Goal: Communication & Community: Ask a question

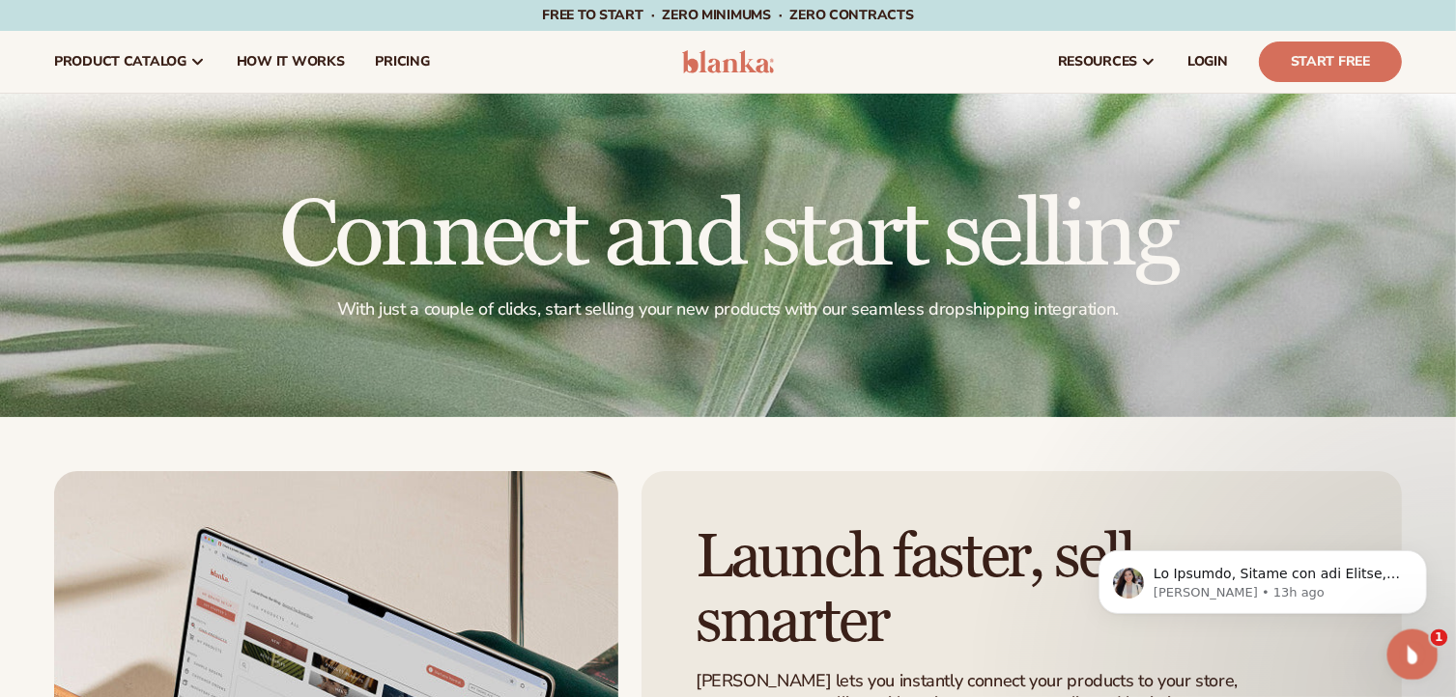
click at [1407, 644] on icon "Open Intercom Messenger" at bounding box center [1410, 653] width 32 height 32
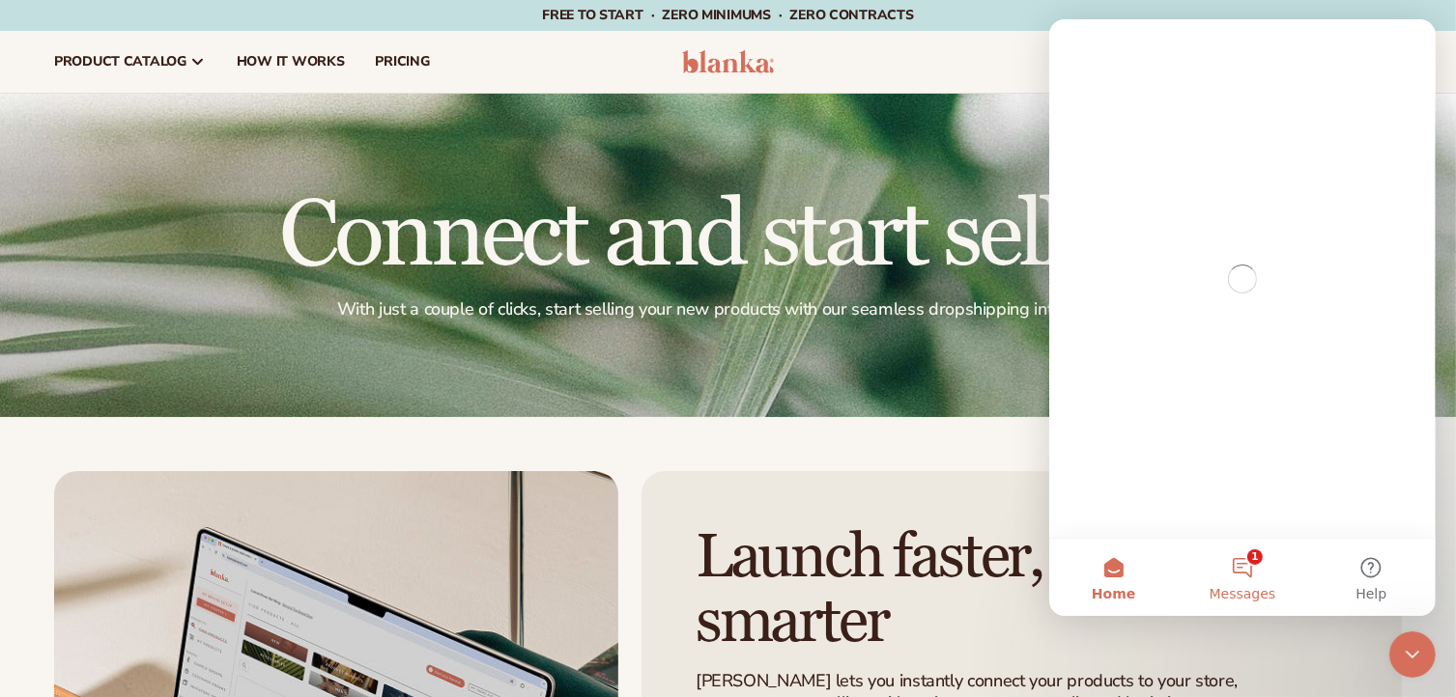
click at [1259, 564] on button "1 Messages" at bounding box center [1241, 577] width 128 height 77
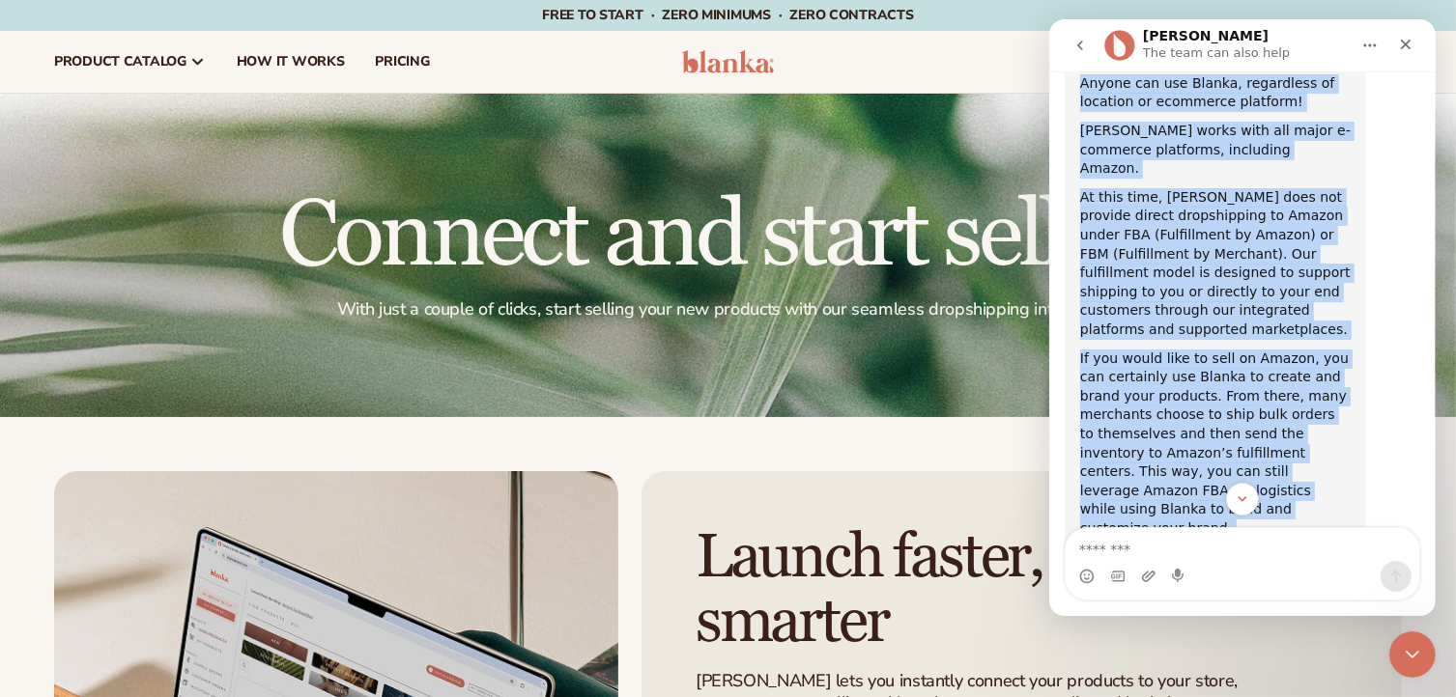
scroll to position [1356, 0]
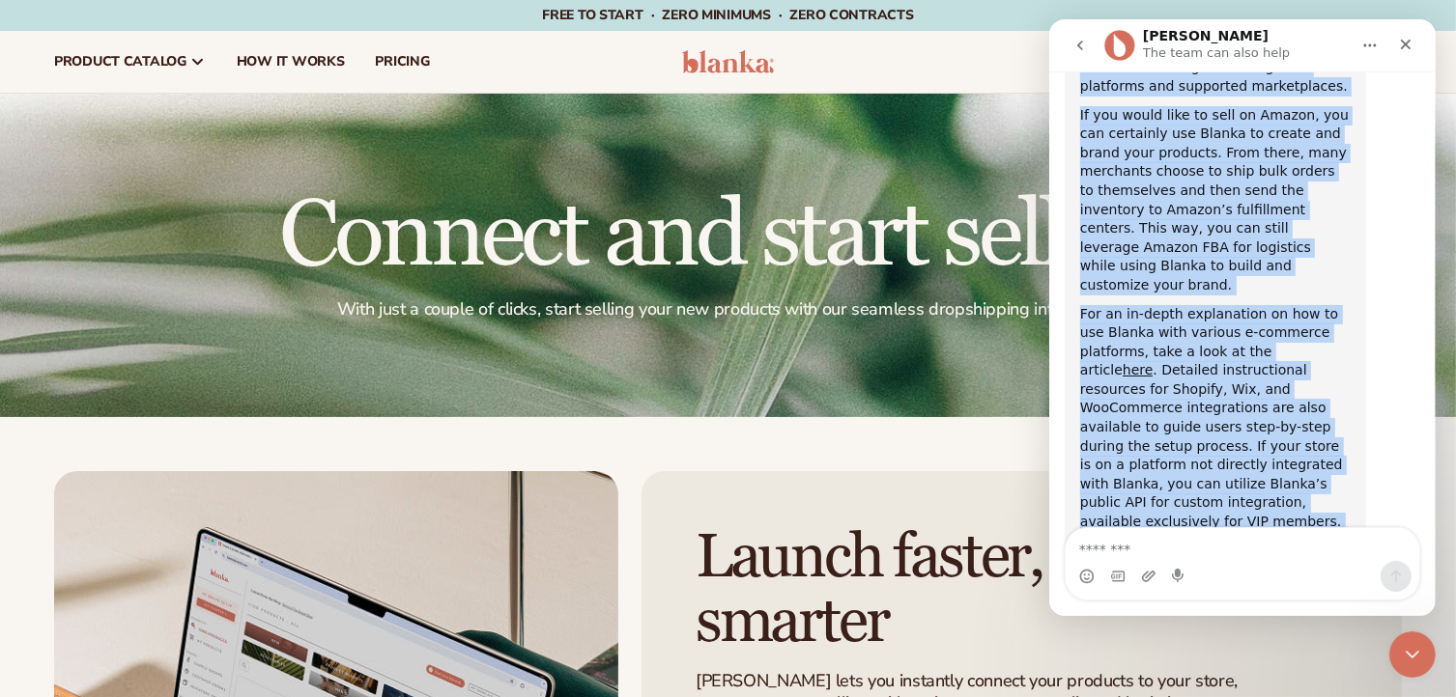
drag, startPoint x: 1076, startPoint y: 210, endPoint x: 1164, endPoint y: 457, distance: 262.5
click at [1164, 457] on div "Hi [PERSON_NAME], Anyone can use Blanka, regardless of location or ecommerce pl…" at bounding box center [1214, 214] width 301 height 848
copy div "Lo Ipsumdo, Sitame con adi Elitse, doeiusmodt in utlabore et doloremag aliquaen…"
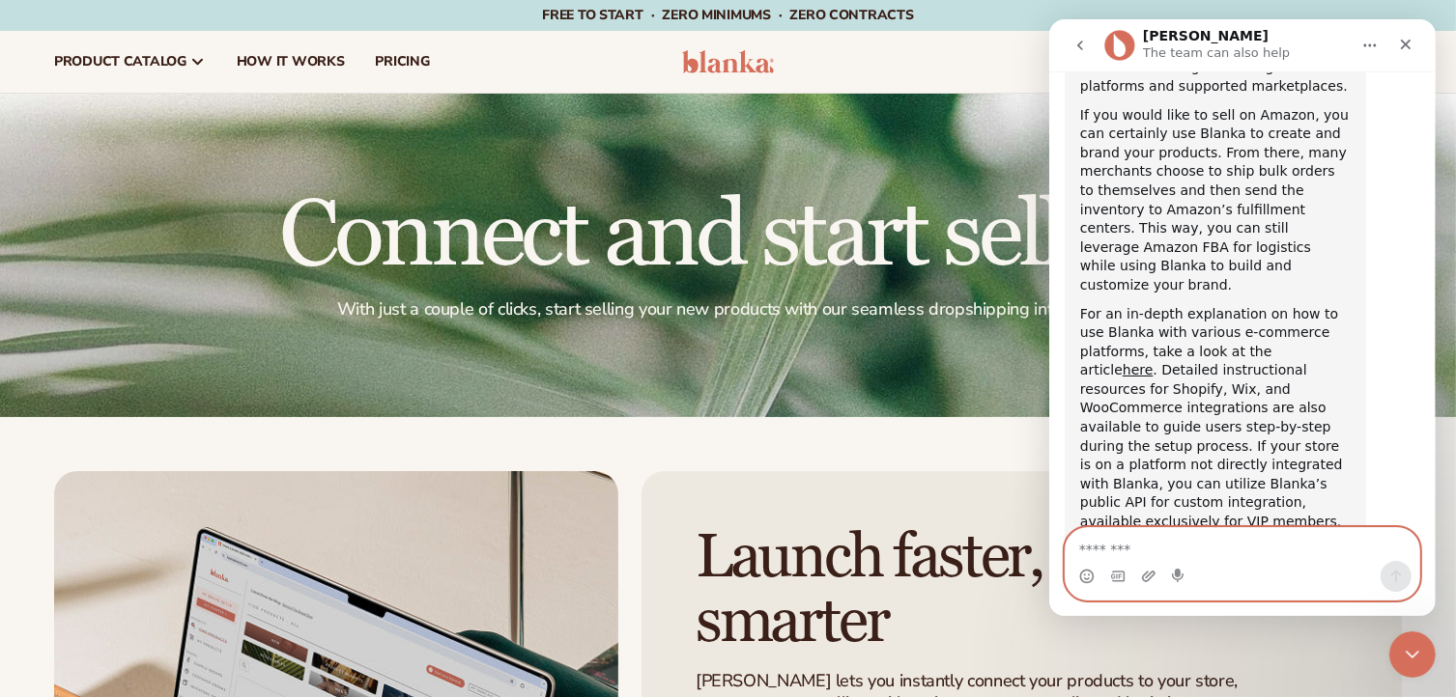
click at [1161, 550] on textarea "Message…" at bounding box center [1242, 544] width 354 height 33
type textarea "*"
click at [1227, 554] on textarea "Message…" at bounding box center [1242, 544] width 354 height 33
paste textarea "**********"
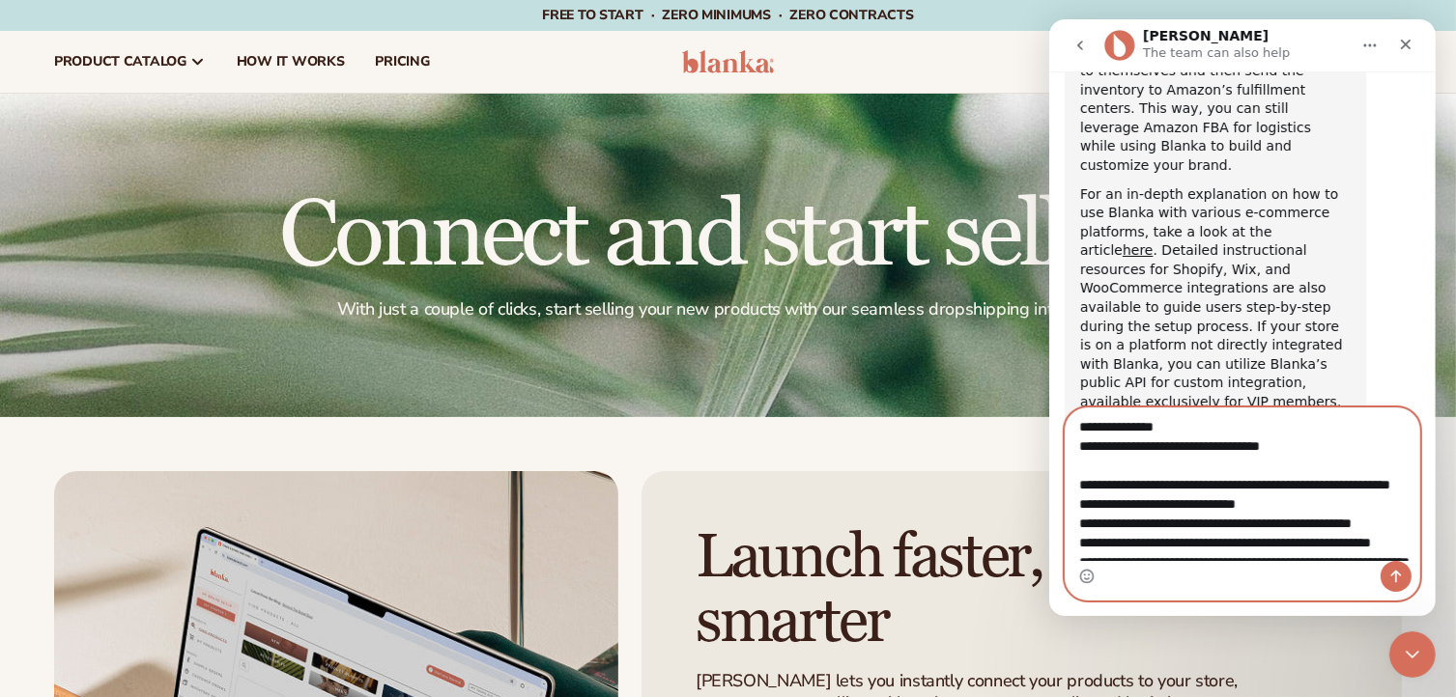
scroll to position [0, 0]
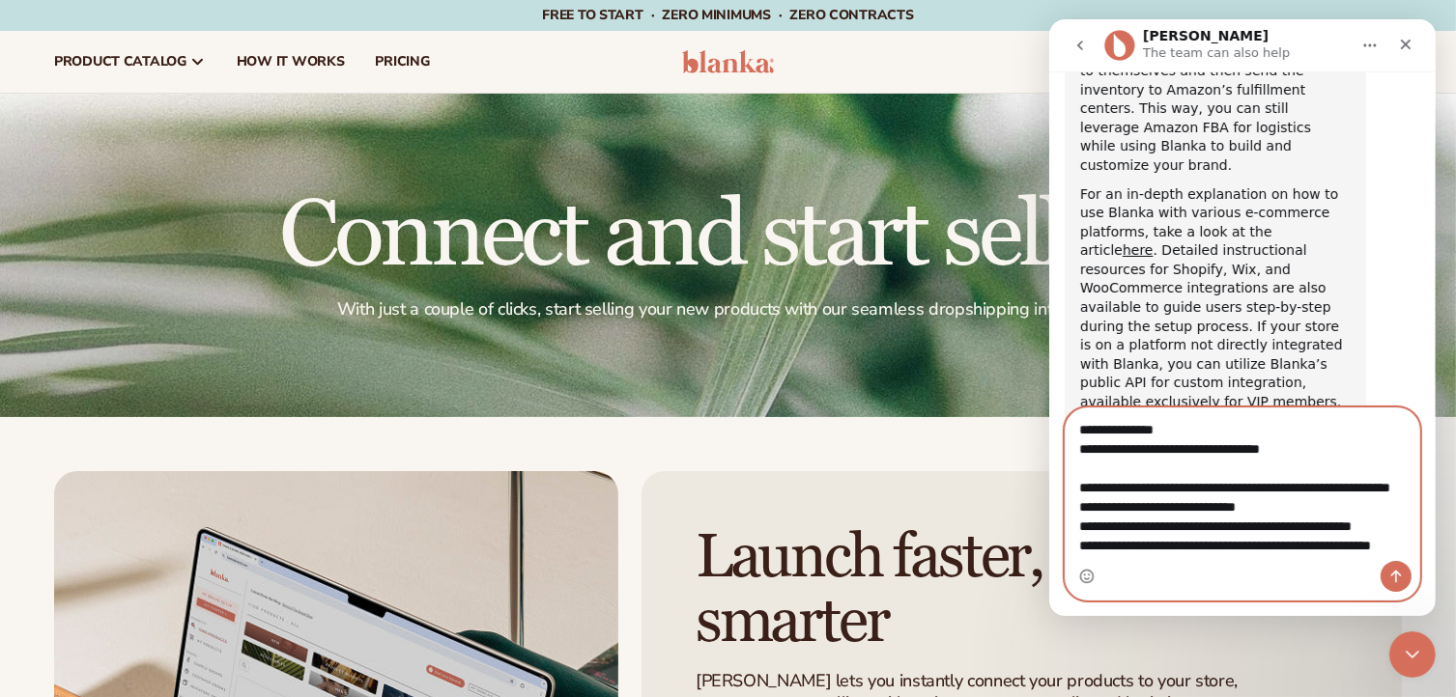
click at [1162, 428] on textarea "**********" at bounding box center [1242, 485] width 354 height 153
drag, startPoint x: 1181, startPoint y: 434, endPoint x: 1103, endPoint y: 441, distance: 78.6
click at [1101, 441] on textarea "**********" at bounding box center [1242, 485] width 354 height 153
click at [1170, 427] on textarea "**********" at bounding box center [1242, 485] width 354 height 153
drag, startPoint x: 1177, startPoint y: 427, endPoint x: 1093, endPoint y: 430, distance: 84.1
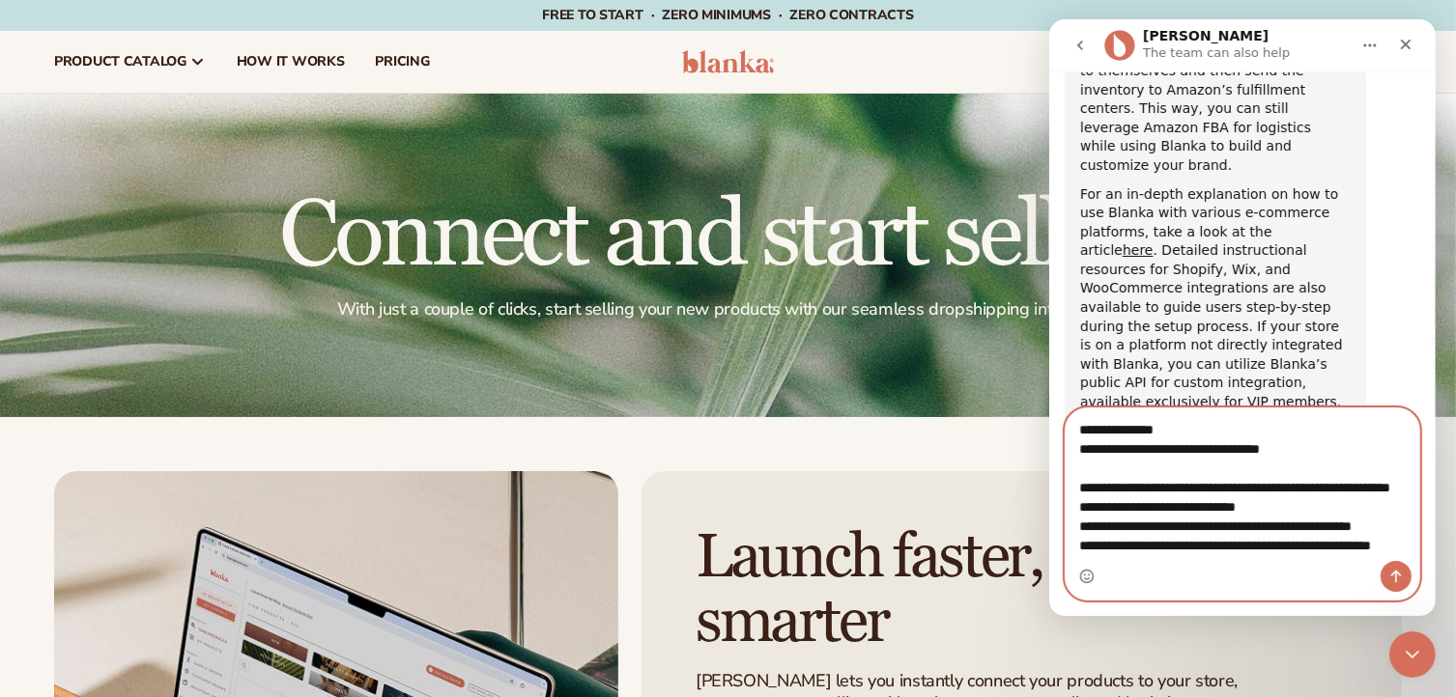
click at [1093, 430] on textarea "**********" at bounding box center [1242, 485] width 354 height 153
type textarea "**********"
click at [1394, 573] on icon "Send a message…" at bounding box center [1395, 577] width 11 height 13
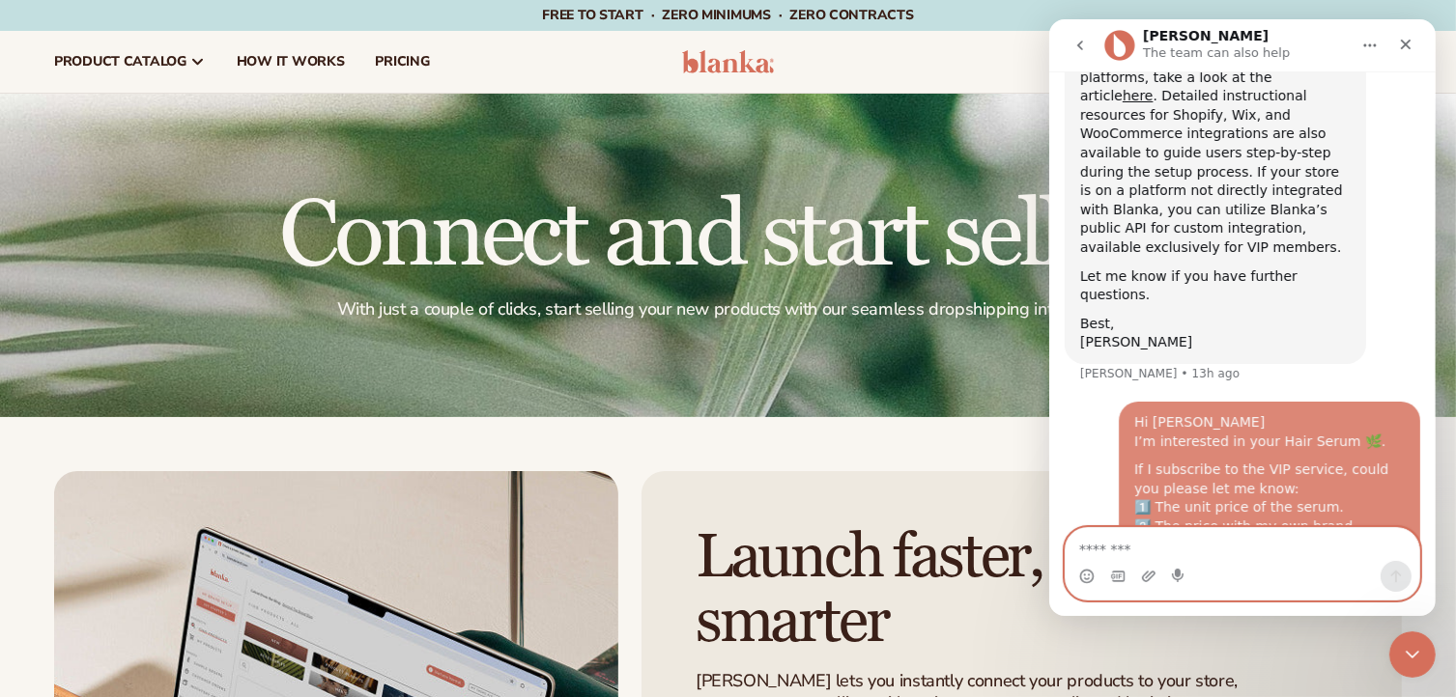
scroll to position [1642, 0]
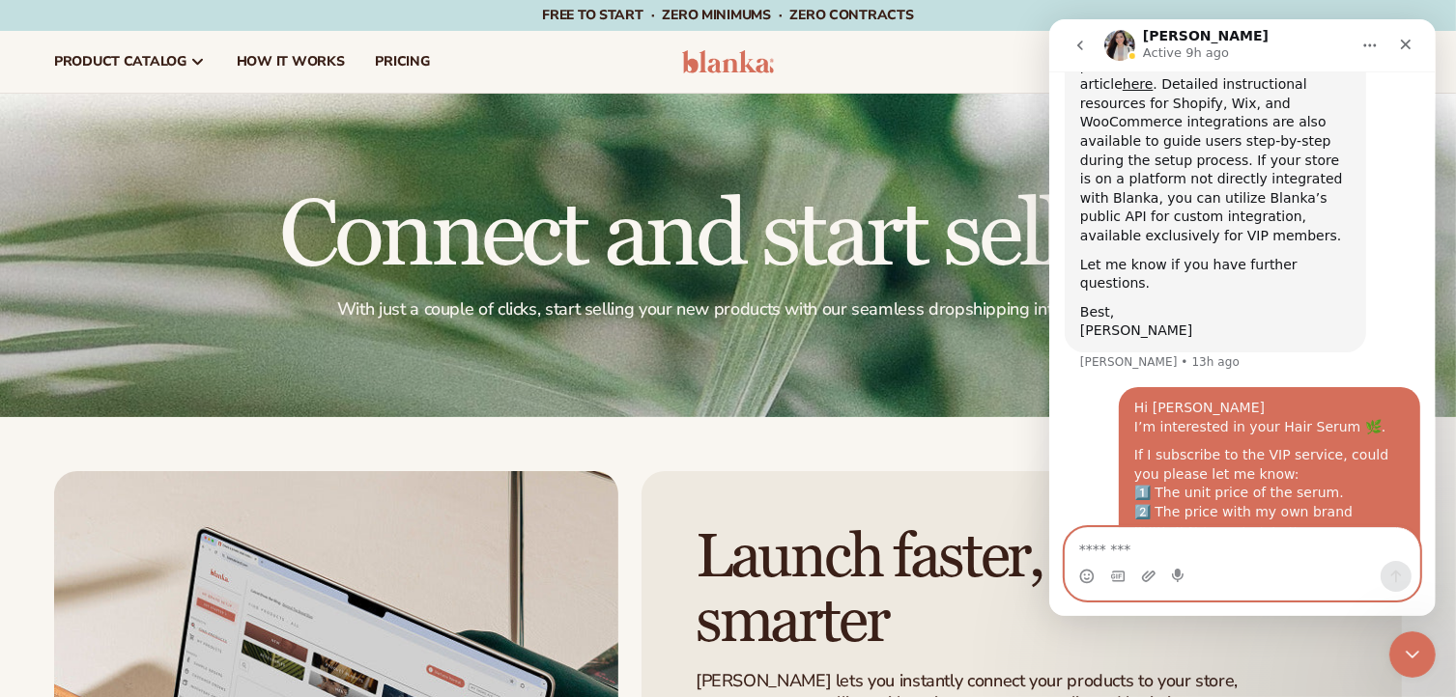
click at [1151, 541] on textarea "Message…" at bounding box center [1242, 544] width 354 height 33
click at [1159, 550] on textarea "Message…" at bounding box center [1242, 544] width 354 height 33
paste textarea "**********"
type textarea "**********"
click at [1402, 564] on button "Send a message…" at bounding box center [1394, 576] width 31 height 31
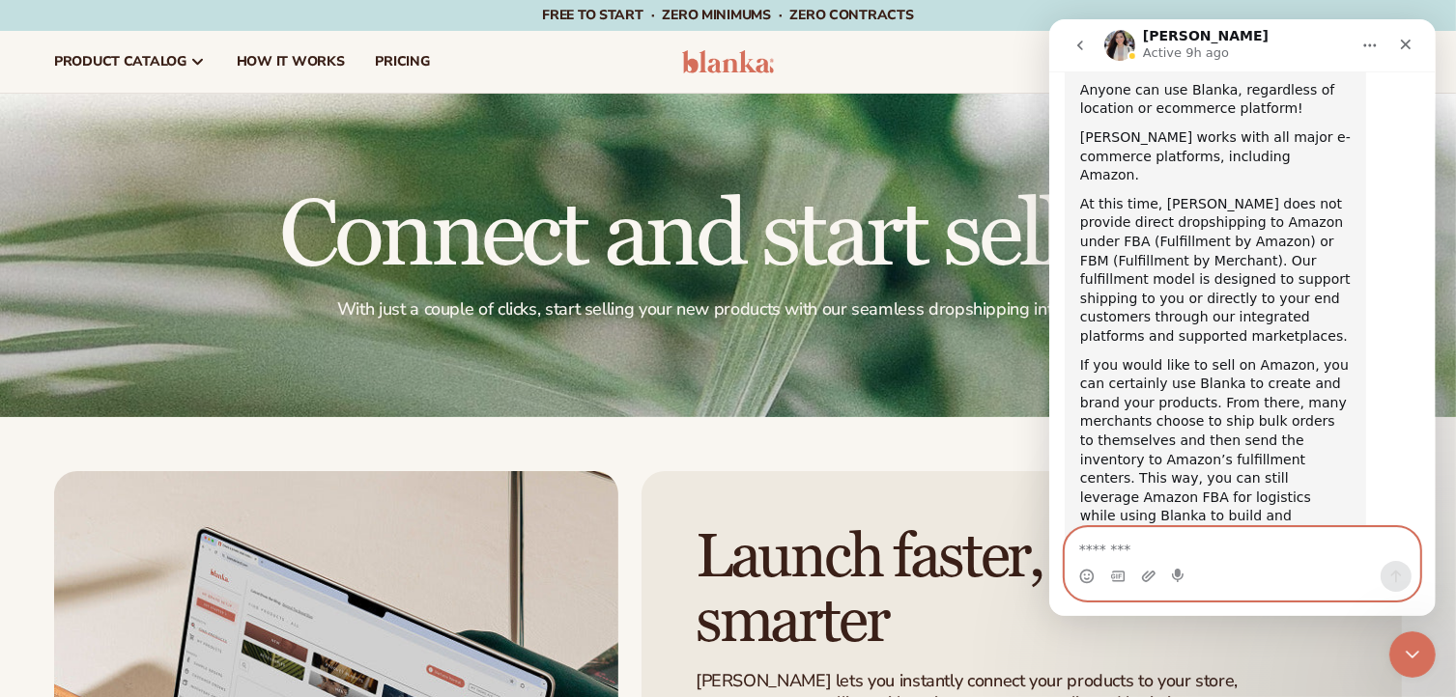
scroll to position [526, 0]
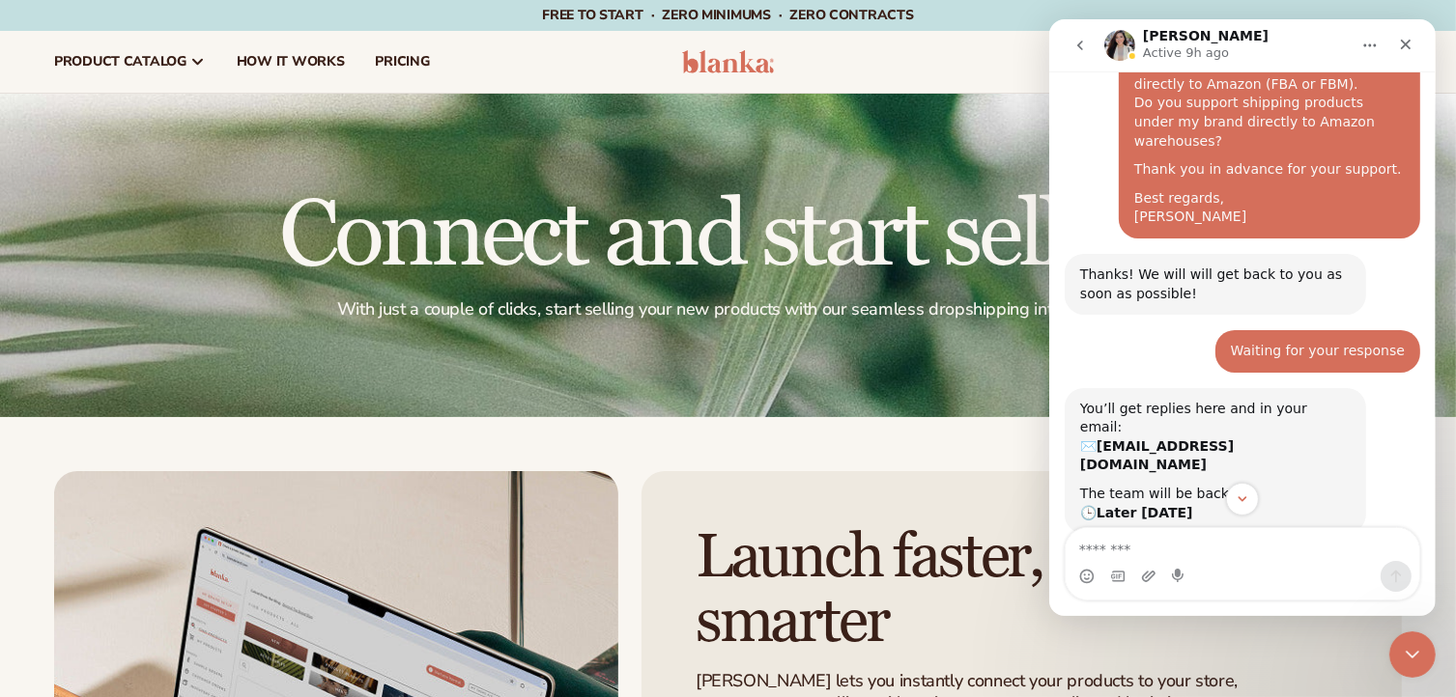
click at [1179, 330] on div "Waiting for your response • [DATE]" at bounding box center [1241, 359] width 355 height 58
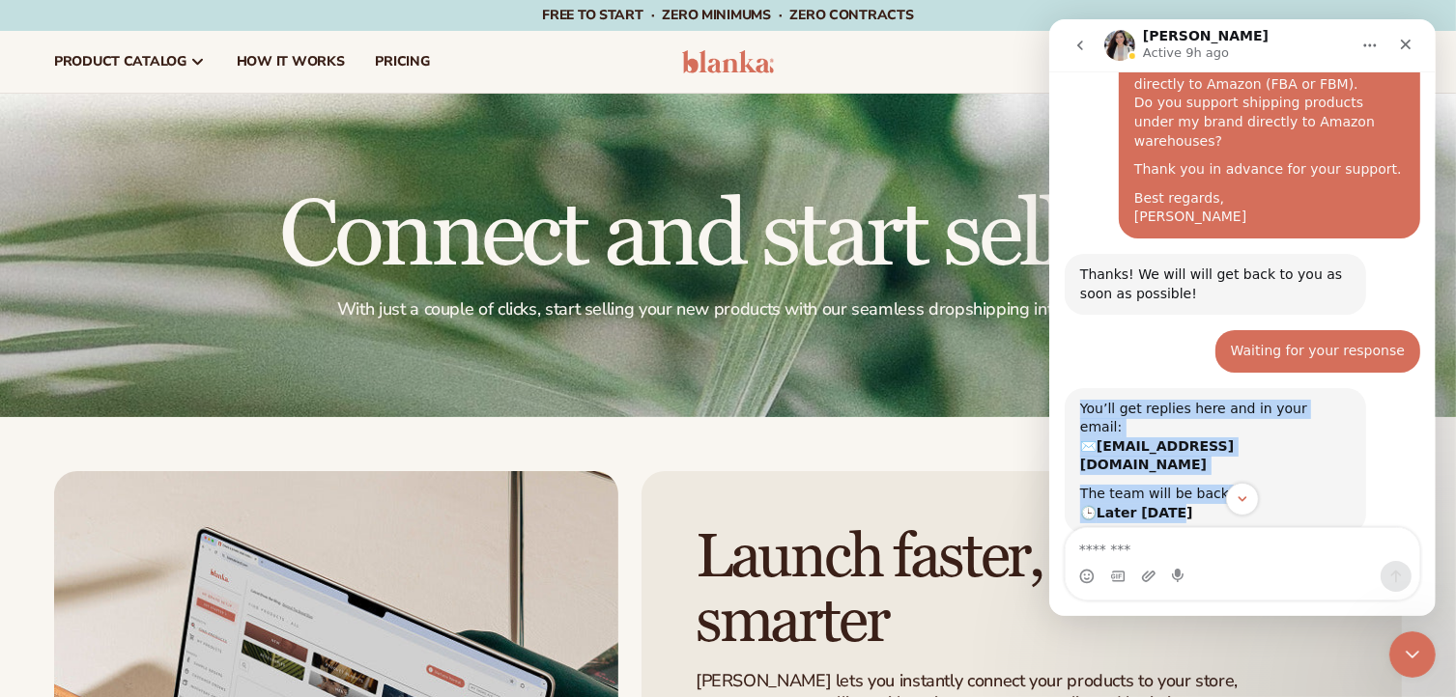
drag, startPoint x: 1074, startPoint y: 364, endPoint x: 1208, endPoint y: 452, distance: 159.7
click at [1208, 452] on div "You’ll get replies here and in your email: ✉️ [EMAIL_ADDRESS][DOMAIN_NAME] The …" at bounding box center [1214, 461] width 301 height 147
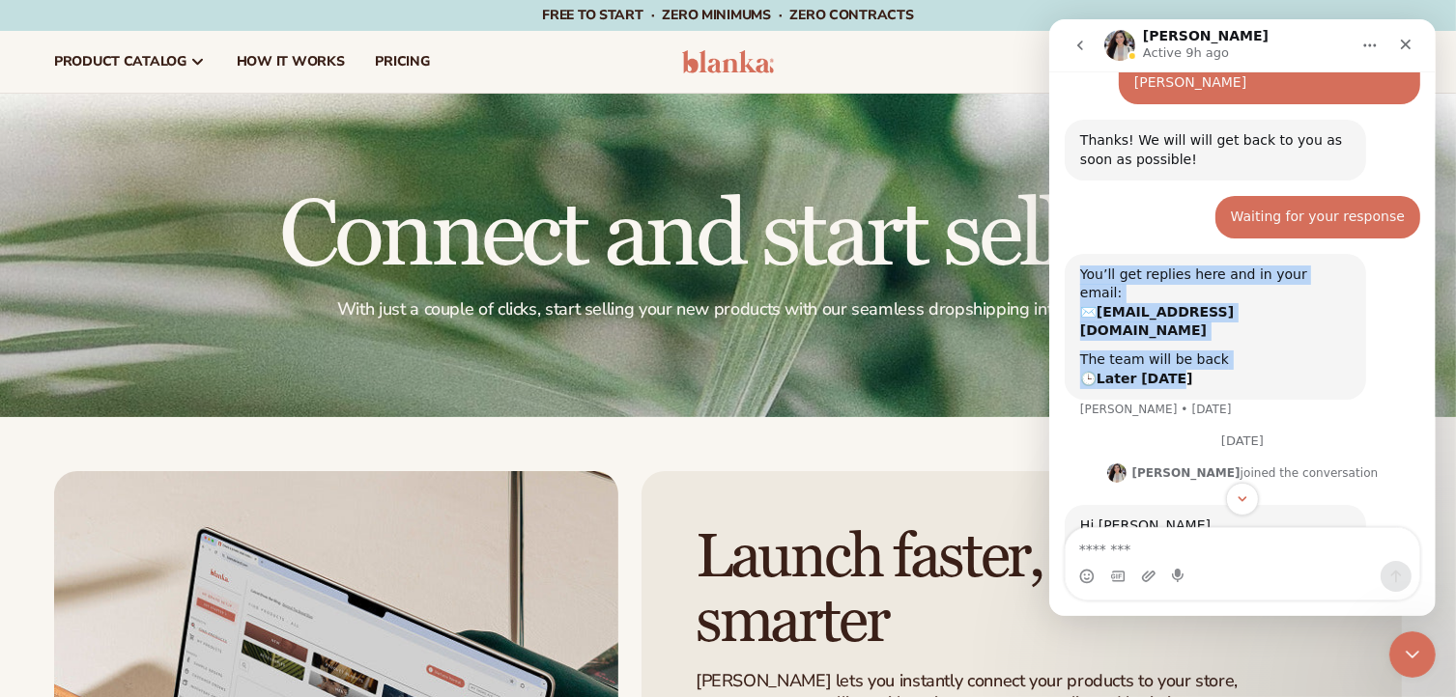
scroll to position [662, 0]
copy div "You’ll get replies here and in your email: ✉️ [EMAIL_ADDRESS][DOMAIN_NAME] The …"
click at [1125, 463] on img "Rochelle says…" at bounding box center [1115, 472] width 19 height 19
click at [1113, 48] on img "Intercom messenger" at bounding box center [1118, 45] width 31 height 31
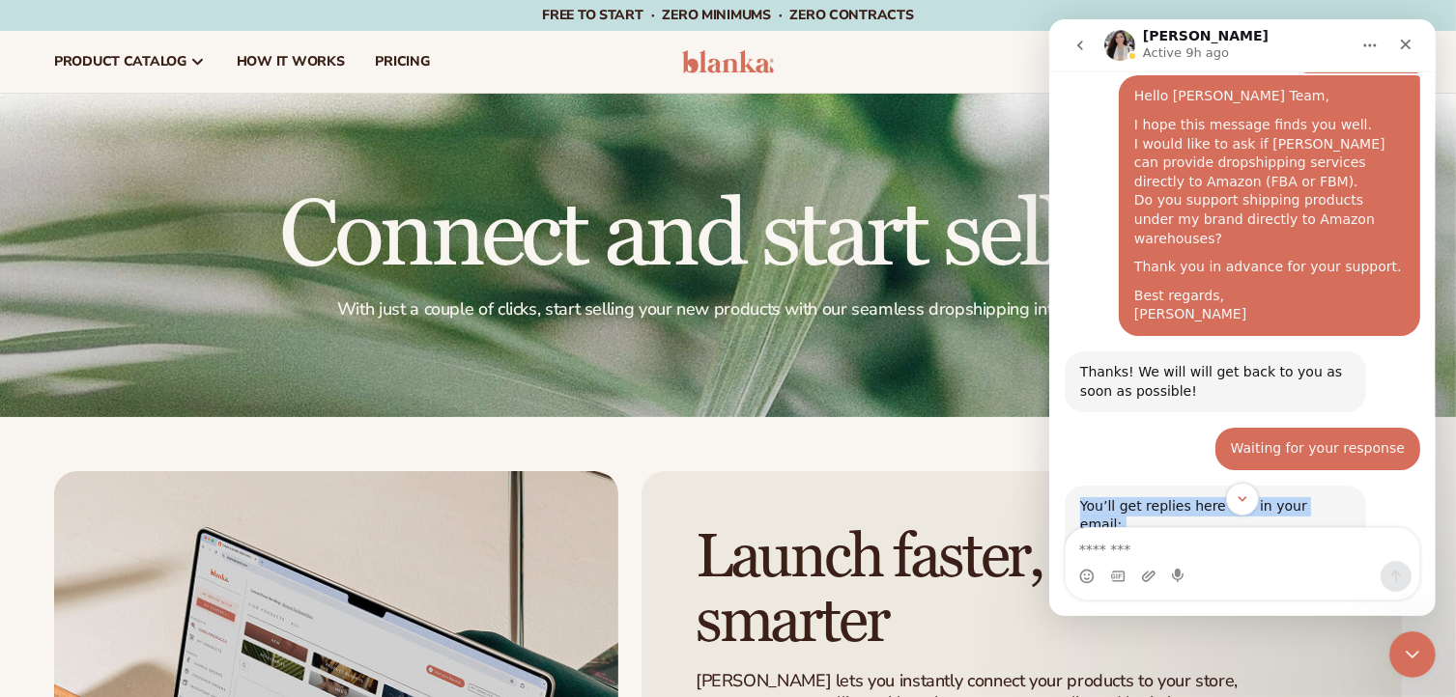
scroll to position [426, 0]
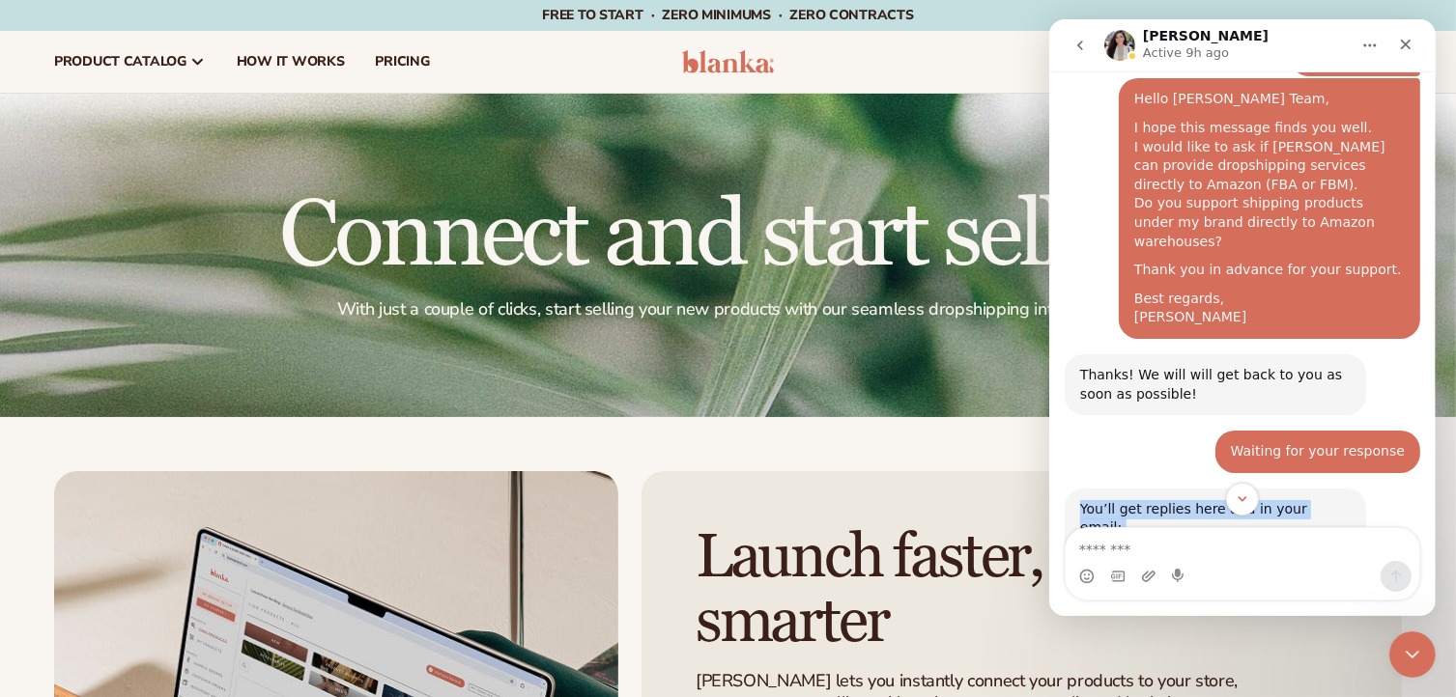
click at [1079, 40] on icon "go back" at bounding box center [1078, 45] width 15 height 15
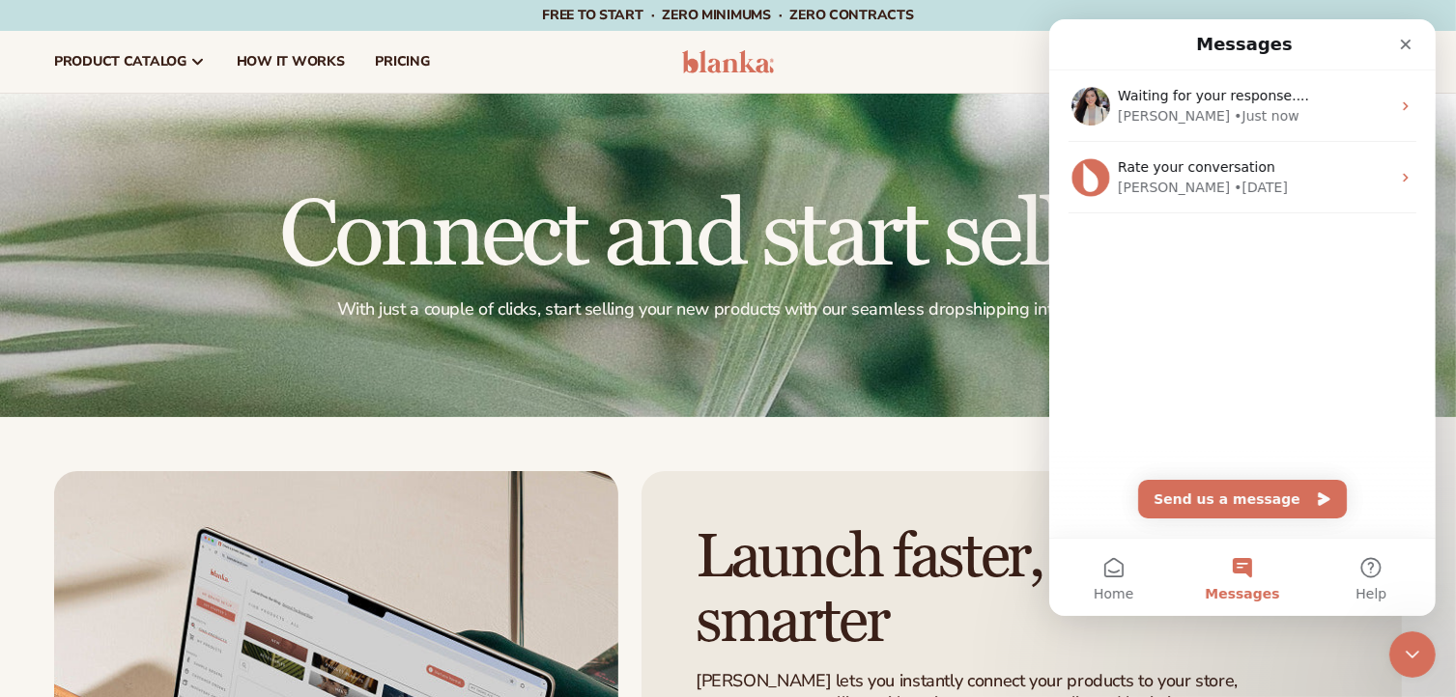
scroll to position [0, 0]
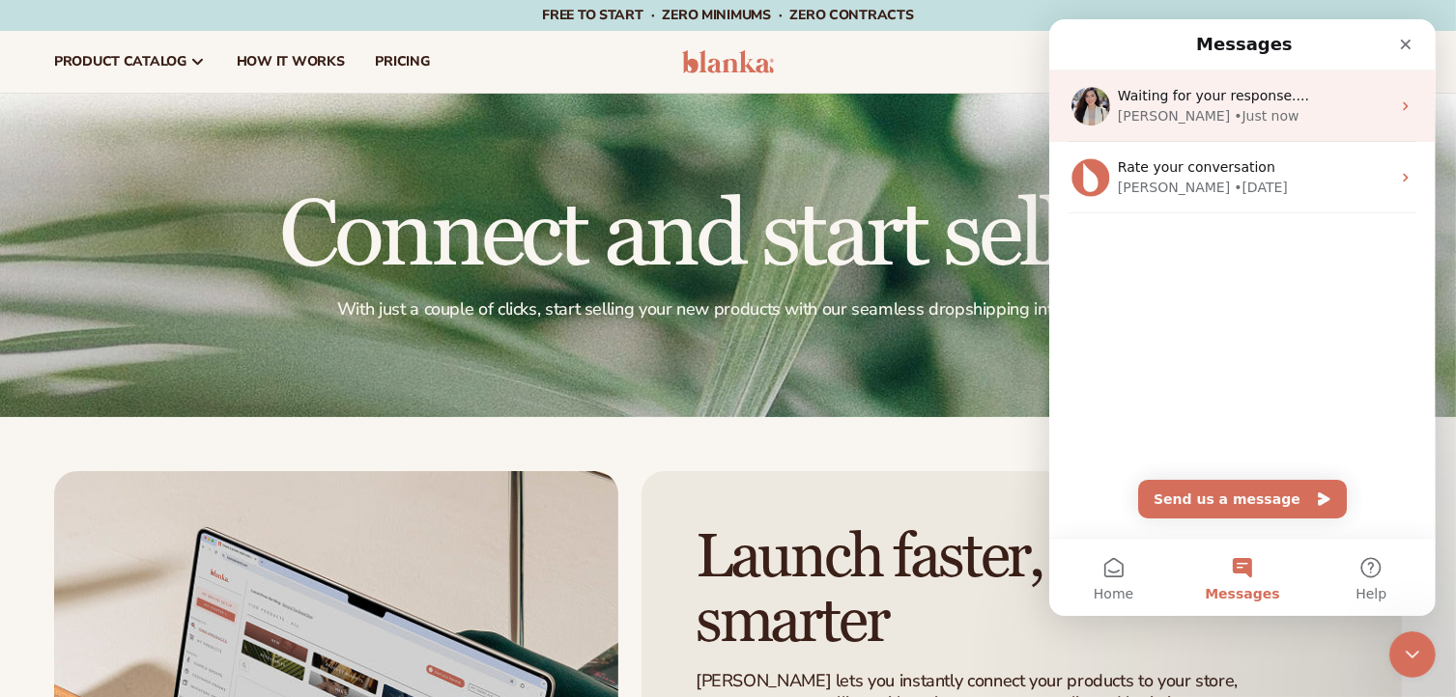
click at [1146, 114] on div "[PERSON_NAME]" at bounding box center [1173, 116] width 112 height 20
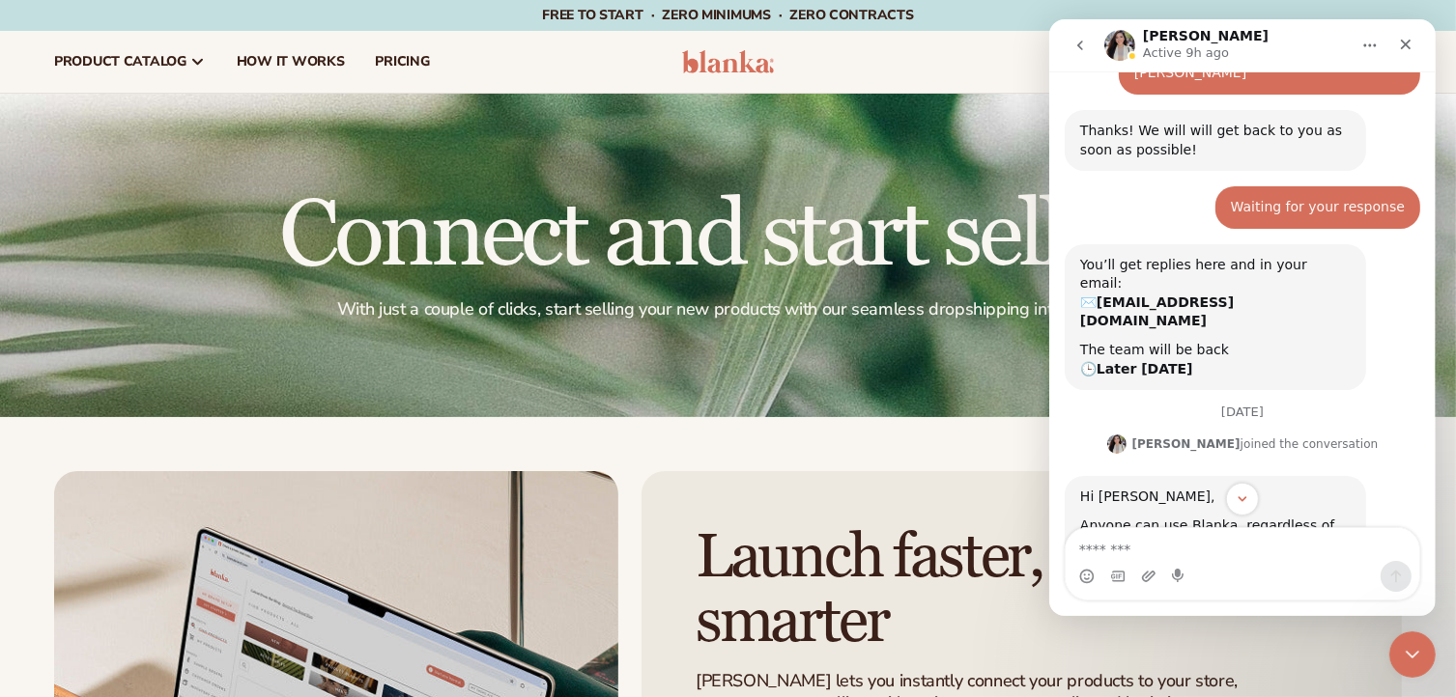
scroll to position [672, 0]
drag, startPoint x: 1113, startPoint y: 360, endPoint x: 1356, endPoint y: 368, distance: 243.6
click at [1356, 432] on div "[PERSON_NAME] joined the conversation 3:35 am" at bounding box center [1241, 446] width 355 height 29
click at [1204, 341] on div "The team will be back 🕒 Later [DATE]" at bounding box center [1214, 360] width 270 height 38
